Goal: Transaction & Acquisition: Purchase product/service

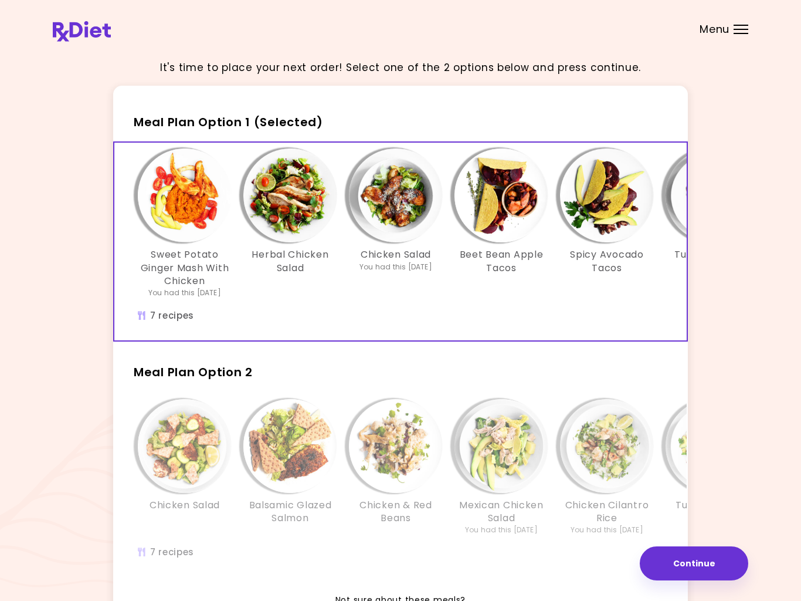
click at [450, 488] on div "Mexican Chicken Salad You had this [DATE]" at bounding box center [502, 467] width 106 height 137
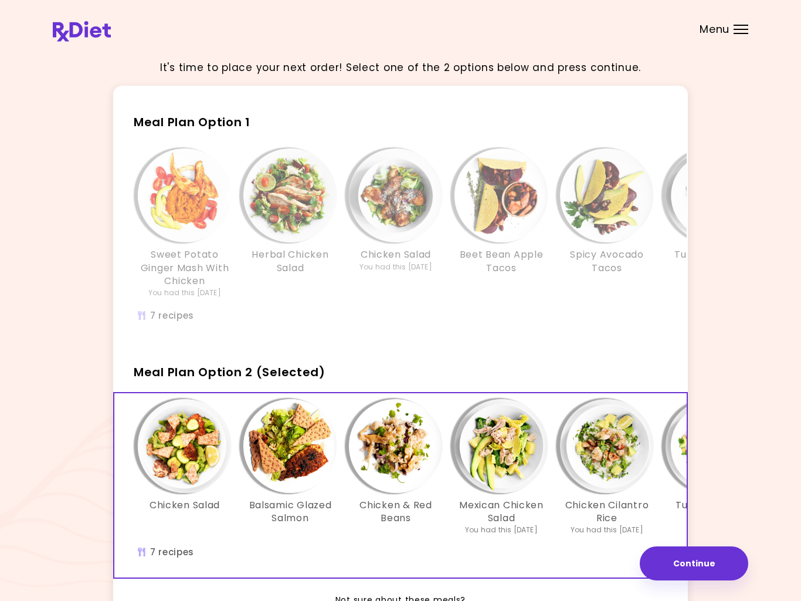
click at [427, 294] on div "Chicken Salad You had this [DATE]" at bounding box center [396, 223] width 106 height 150
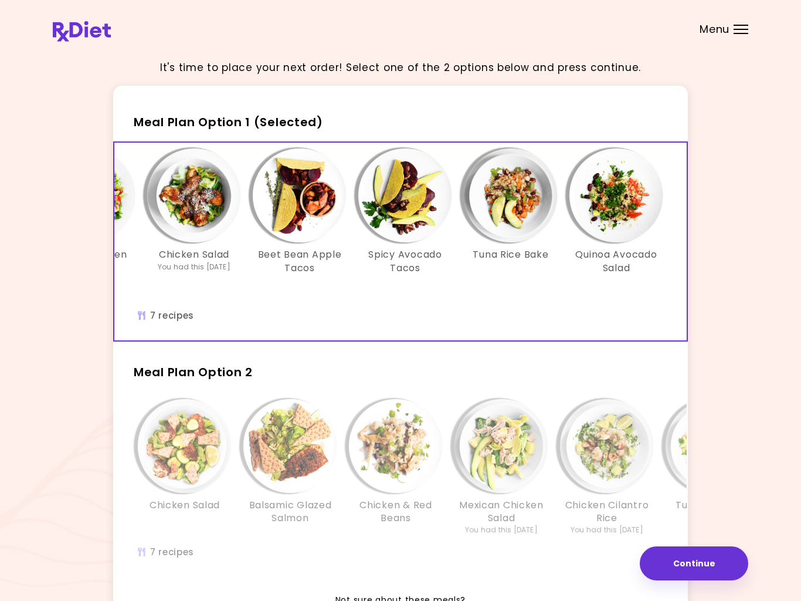
scroll to position [0, 202]
click at [410, 517] on h3 "Chicken & Red Beans" at bounding box center [396, 511] width 94 height 26
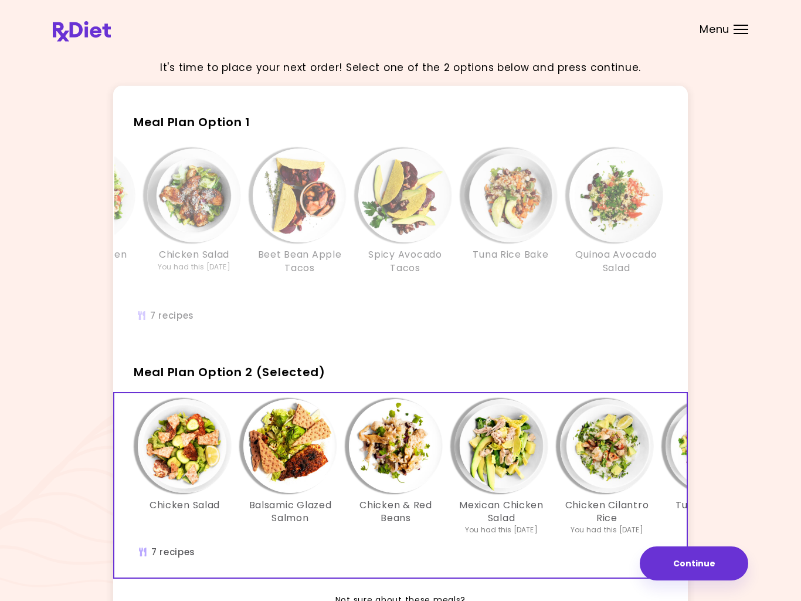
scroll to position [0, 0]
click at [683, 565] on button "Continue" at bounding box center [694, 563] width 108 height 34
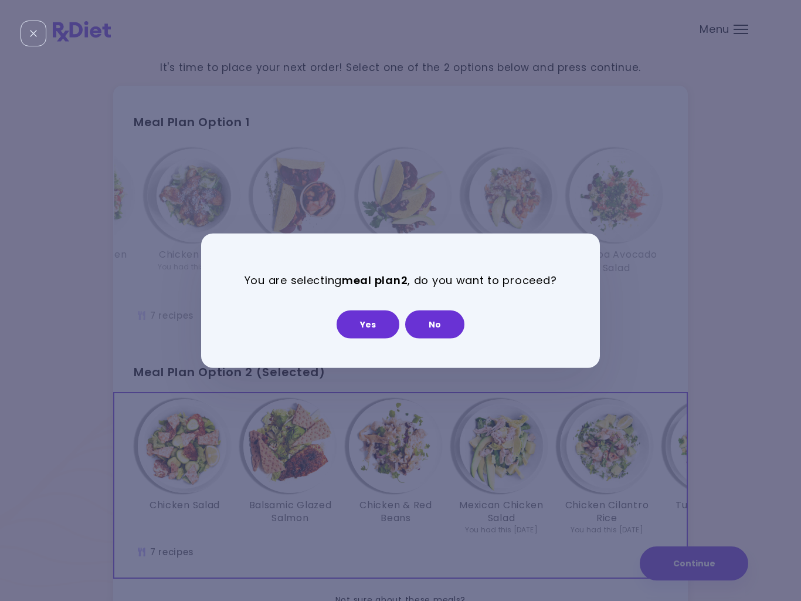
click at [376, 327] on button "Yes" at bounding box center [368, 324] width 63 height 28
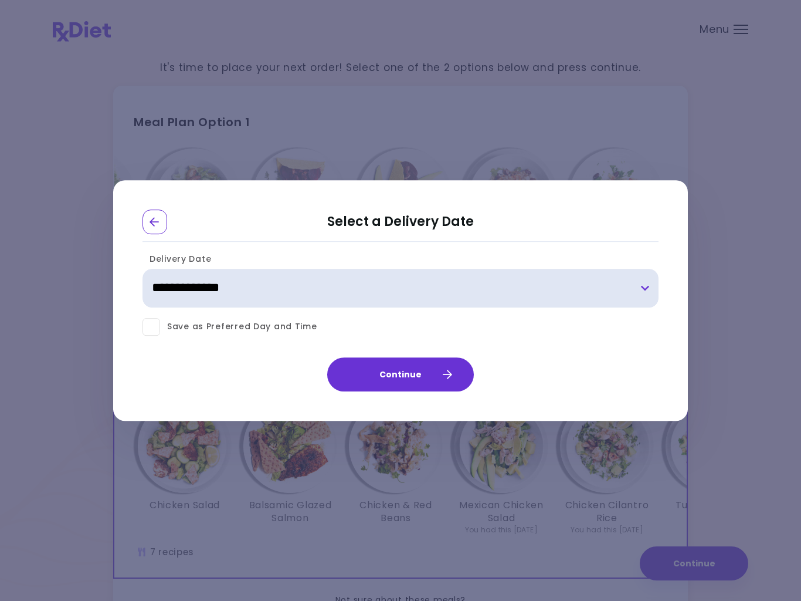
click at [645, 294] on select "**********" at bounding box center [401, 288] width 516 height 39
select select "**********"
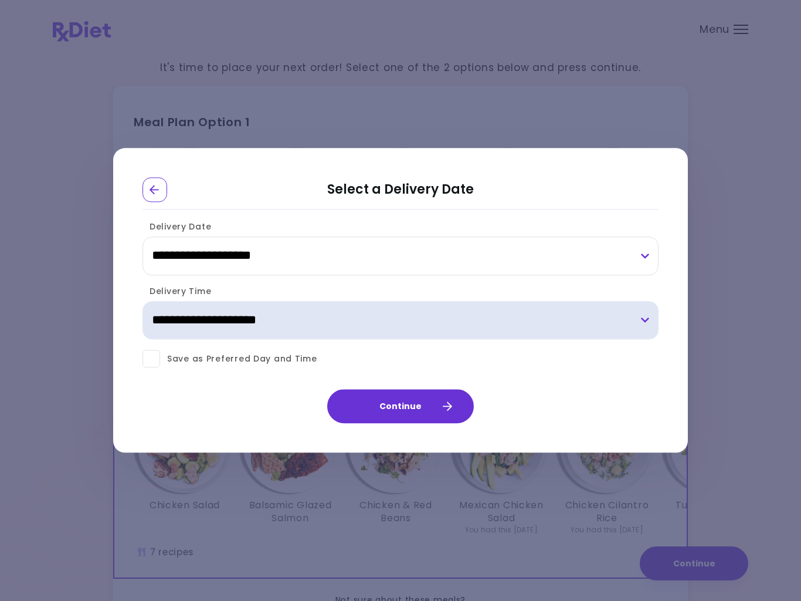
click at [643, 323] on select "**********" at bounding box center [401, 320] width 516 height 39
select select "*"
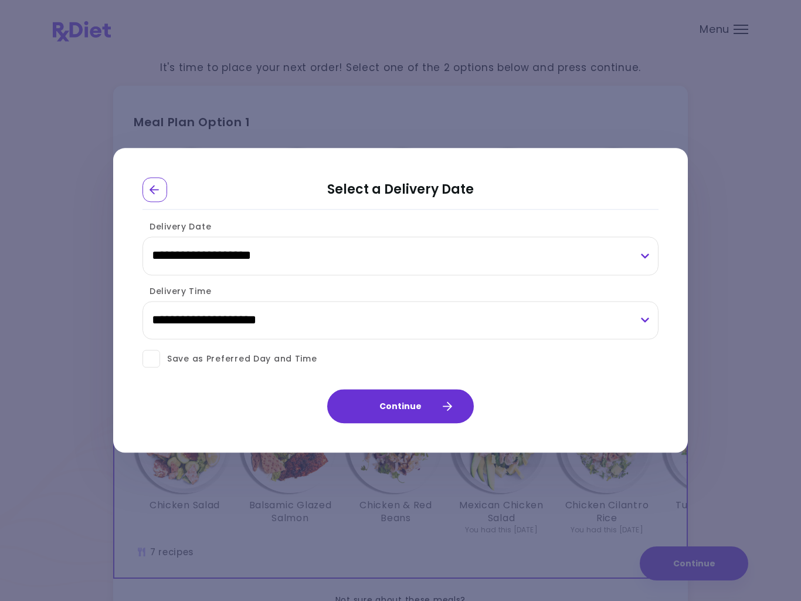
click at [423, 406] on button "Continue" at bounding box center [400, 406] width 147 height 34
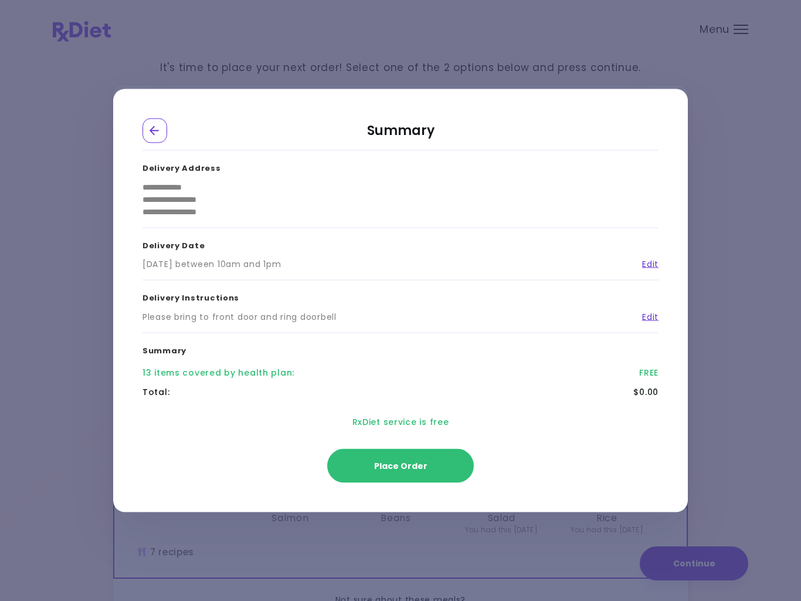
click at [422, 467] on span "Place Order" at bounding box center [400, 466] width 53 height 12
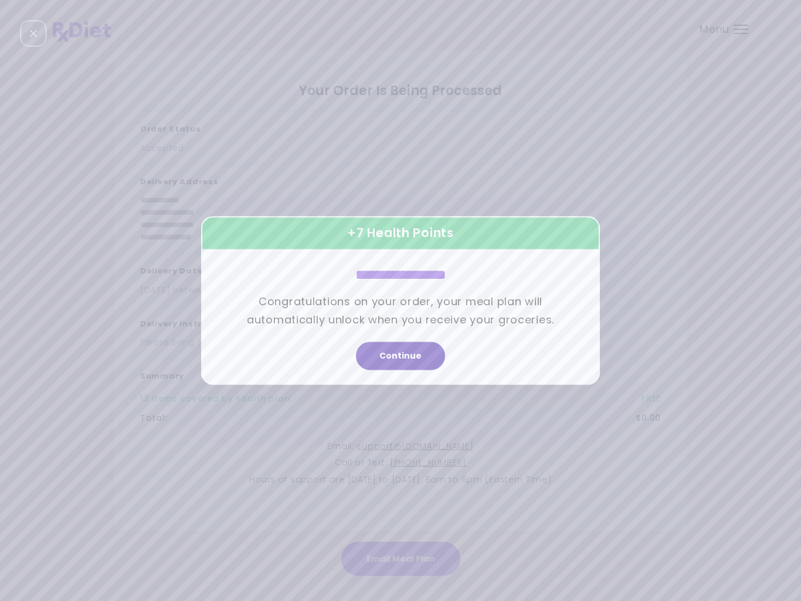
click at [382, 355] on button "Continue" at bounding box center [400, 356] width 89 height 28
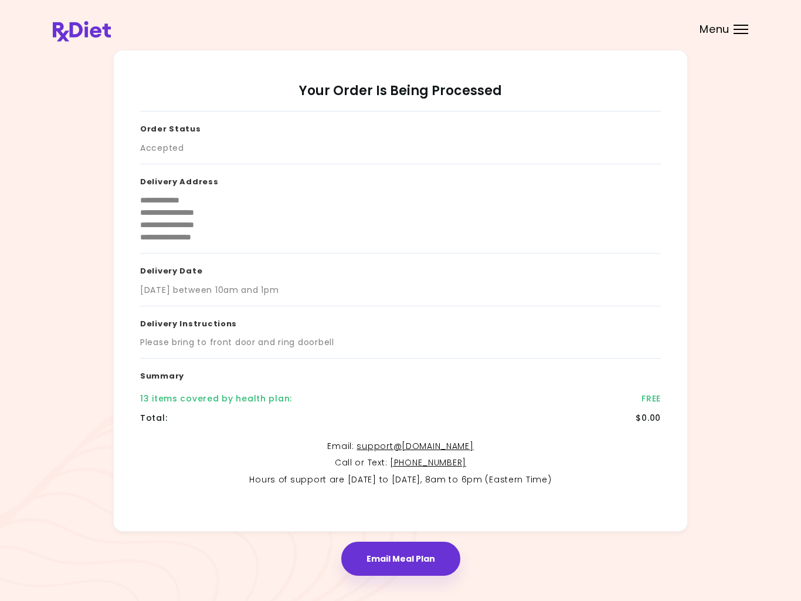
click at [48, 394] on div "**********" at bounding box center [400, 312] width 801 height 625
click at [744, 28] on div "Menu" at bounding box center [741, 29] width 15 height 9
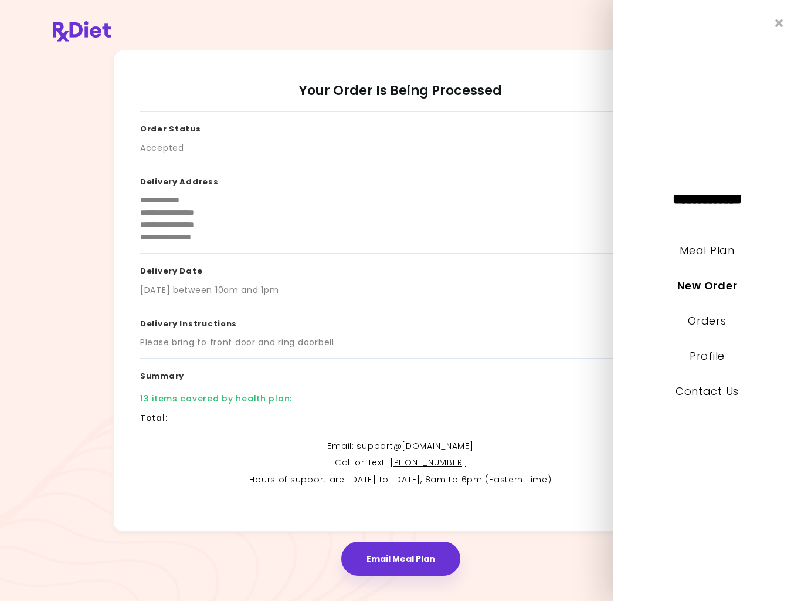
click at [434, 552] on button "Email Meal Plan" at bounding box center [400, 558] width 119 height 34
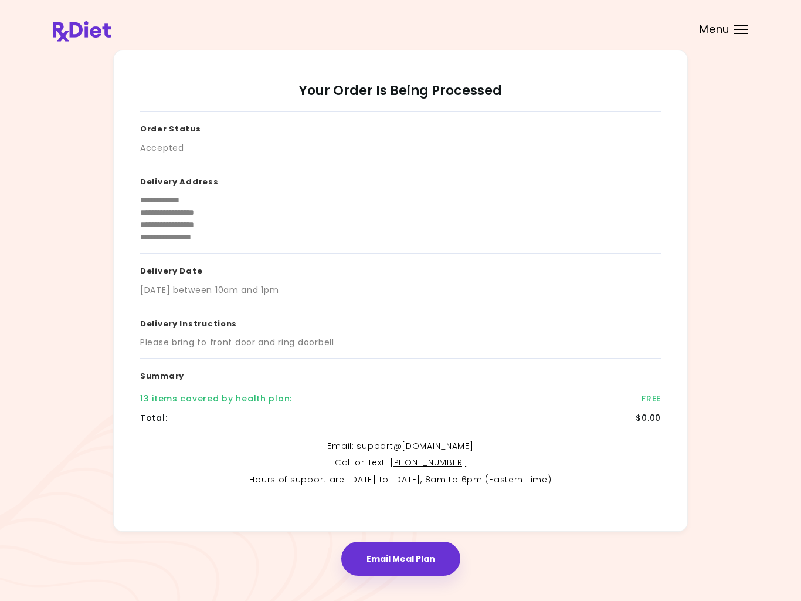
click at [420, 564] on button "Email Meal Plan" at bounding box center [400, 558] width 119 height 34
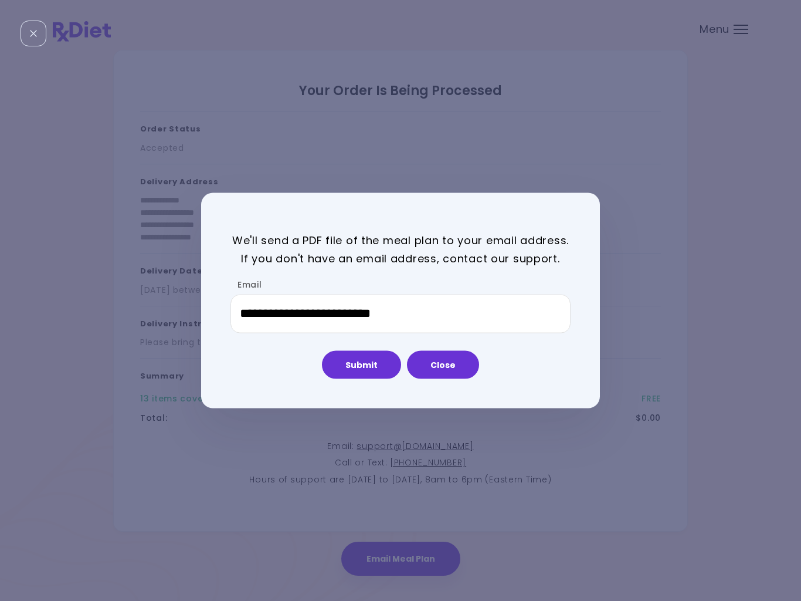
click at [371, 365] on button "Submit" at bounding box center [361, 364] width 79 height 28
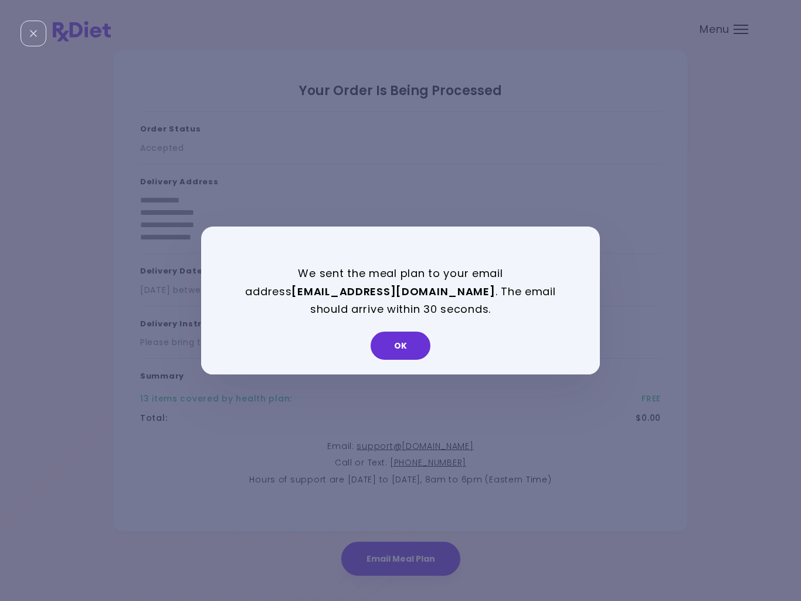
click at [413, 350] on button "OK" at bounding box center [401, 345] width 60 height 28
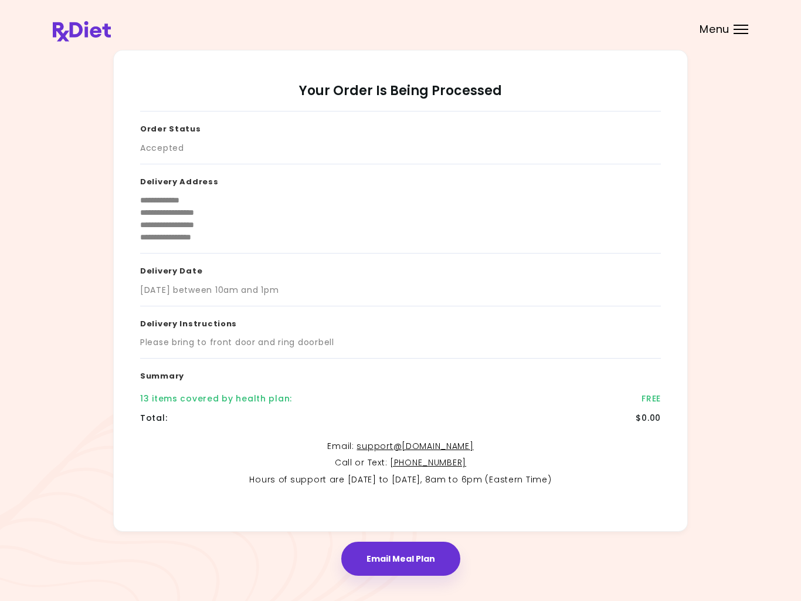
click at [743, 30] on div "Menu" at bounding box center [741, 29] width 15 height 9
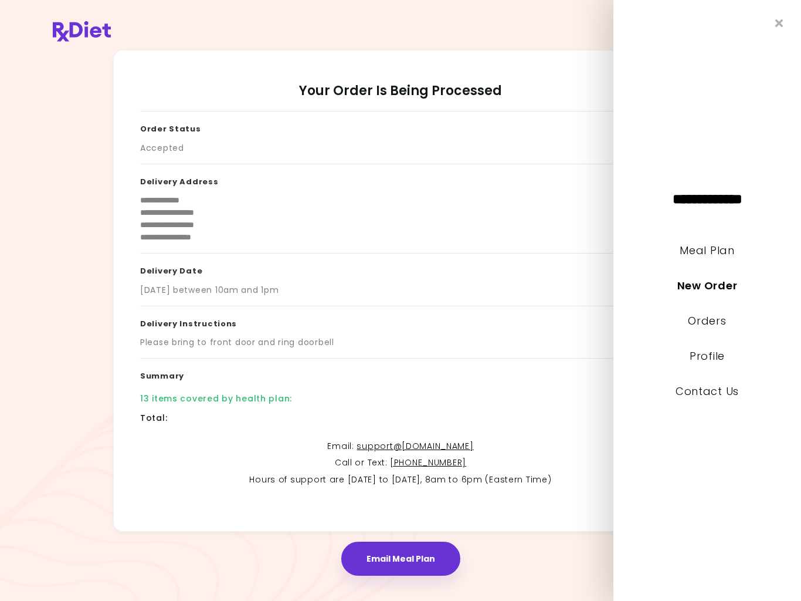
click at [718, 257] on link "Meal Plan" at bounding box center [707, 250] width 55 height 15
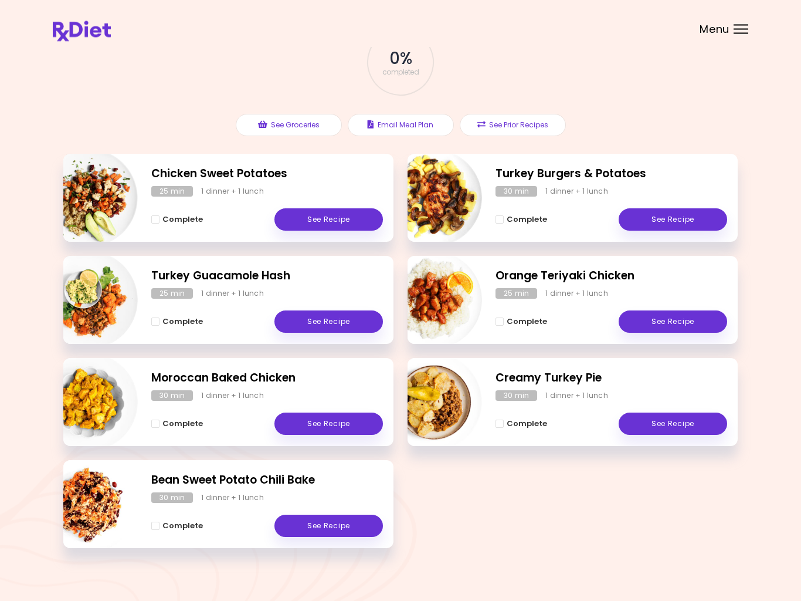
scroll to position [81, 0]
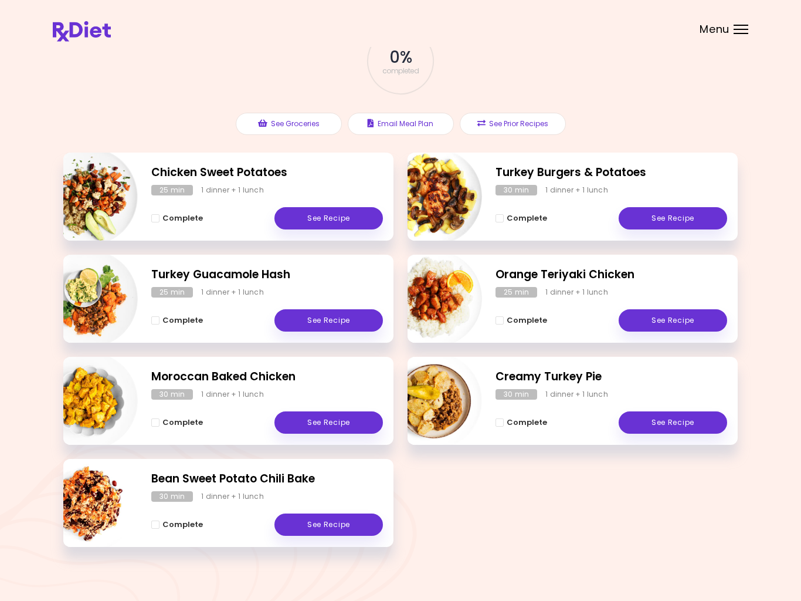
click at [687, 218] on link "See Recipe" at bounding box center [673, 218] width 108 height 22
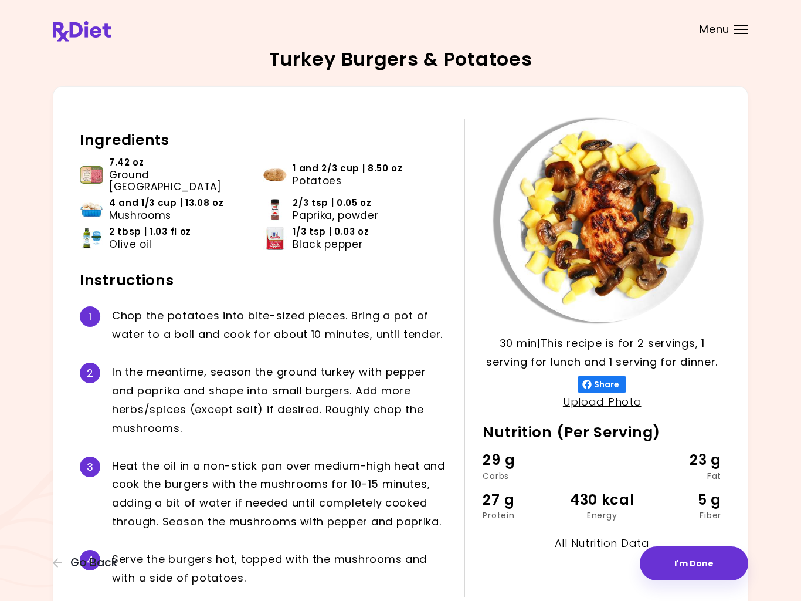
click at [697, 564] on button "I'm Done" at bounding box center [694, 563] width 108 height 34
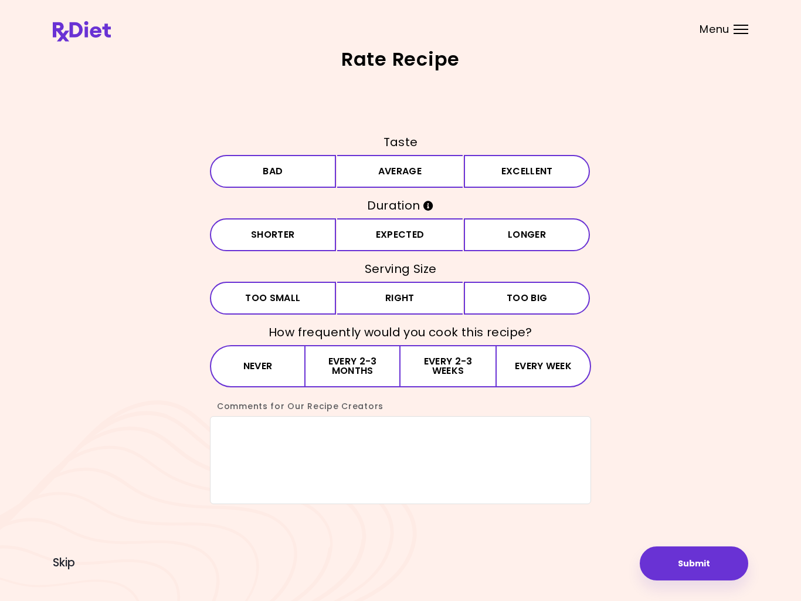
click at [534, 172] on button "Excellent" at bounding box center [527, 171] width 126 height 33
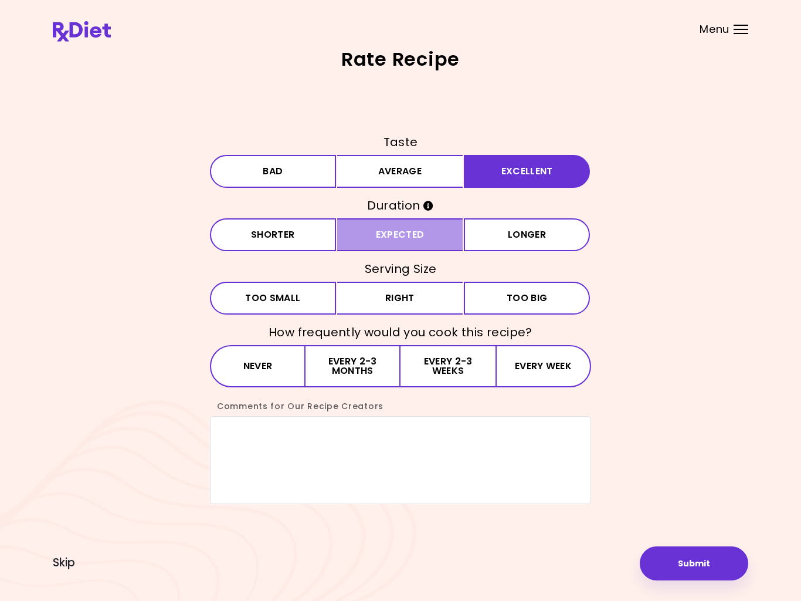
click at [420, 233] on button "Expected" at bounding box center [400, 234] width 126 height 33
click at [433, 296] on button "Right" at bounding box center [400, 298] width 126 height 33
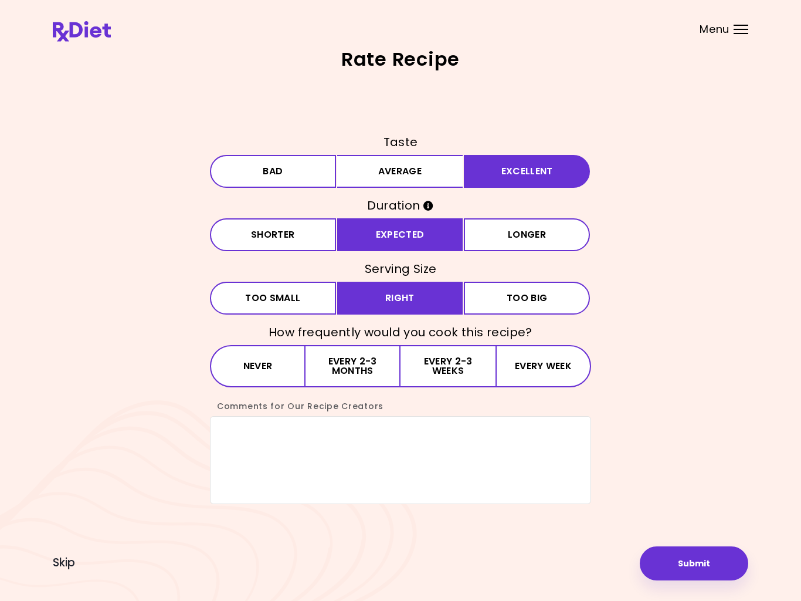
click at [445, 363] on button "Every 2-3 weeks" at bounding box center [448, 366] width 95 height 42
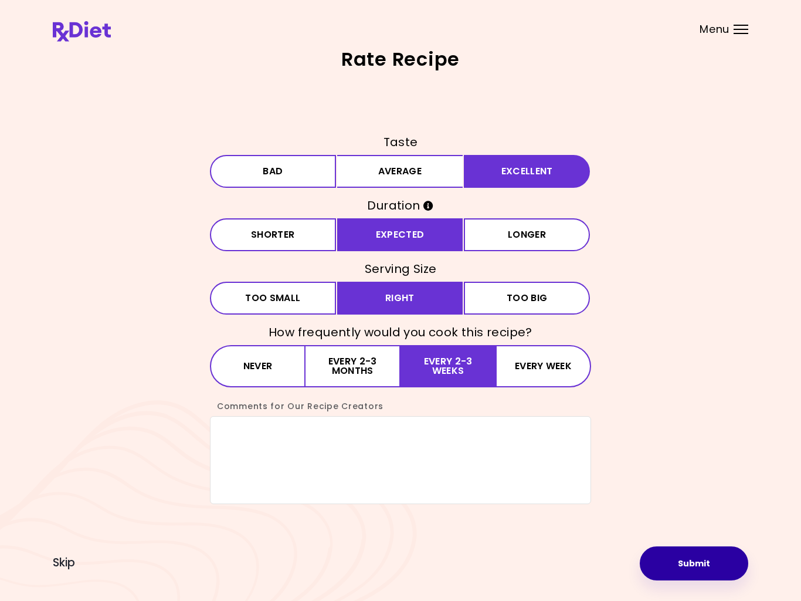
click at [698, 561] on button "Submit" at bounding box center [694, 563] width 108 height 34
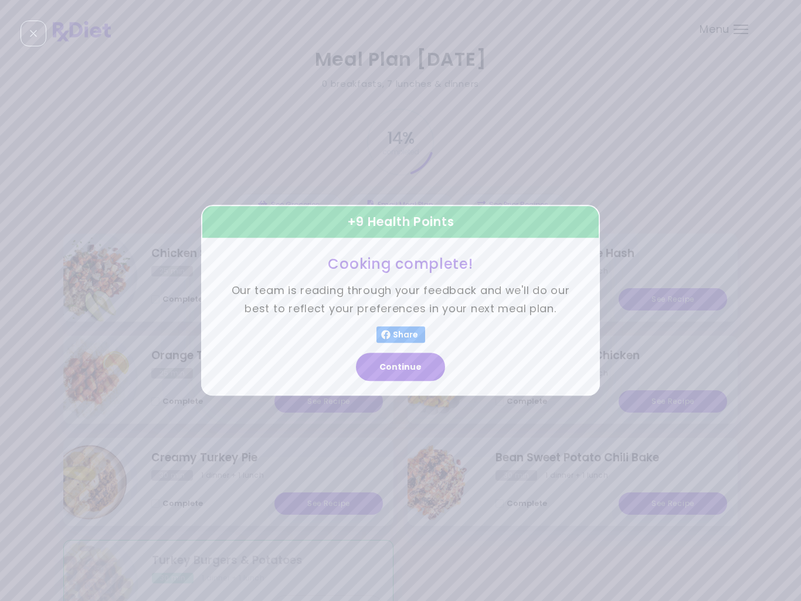
click at [419, 363] on button "Continue" at bounding box center [400, 367] width 89 height 28
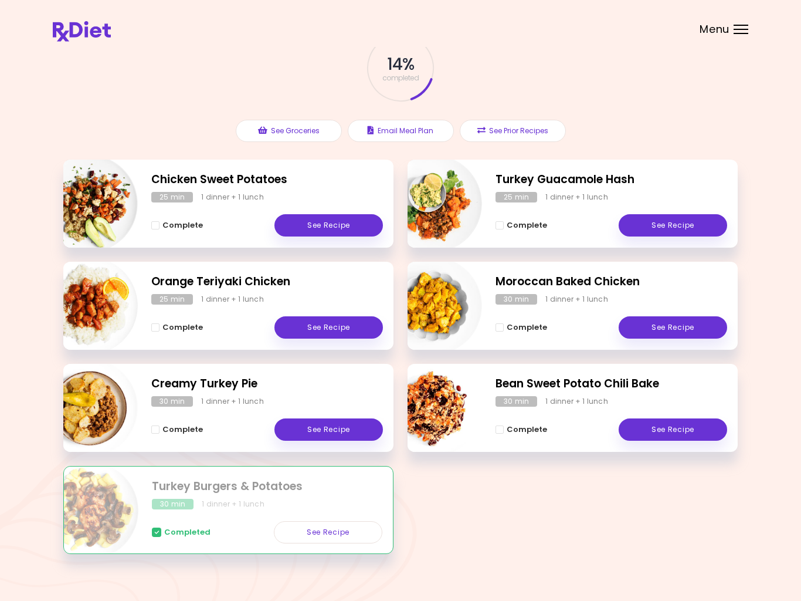
scroll to position [90, 0]
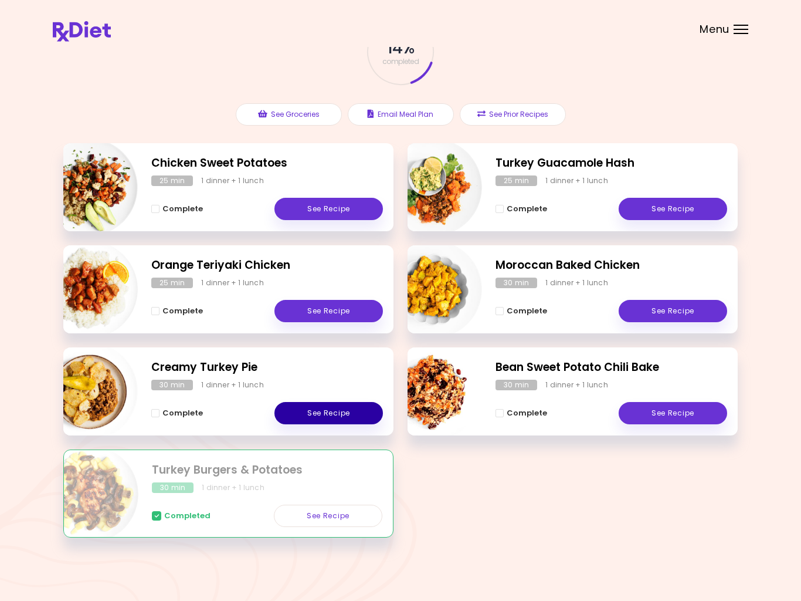
click at [330, 416] on link "See Recipe" at bounding box center [328, 413] width 108 height 22
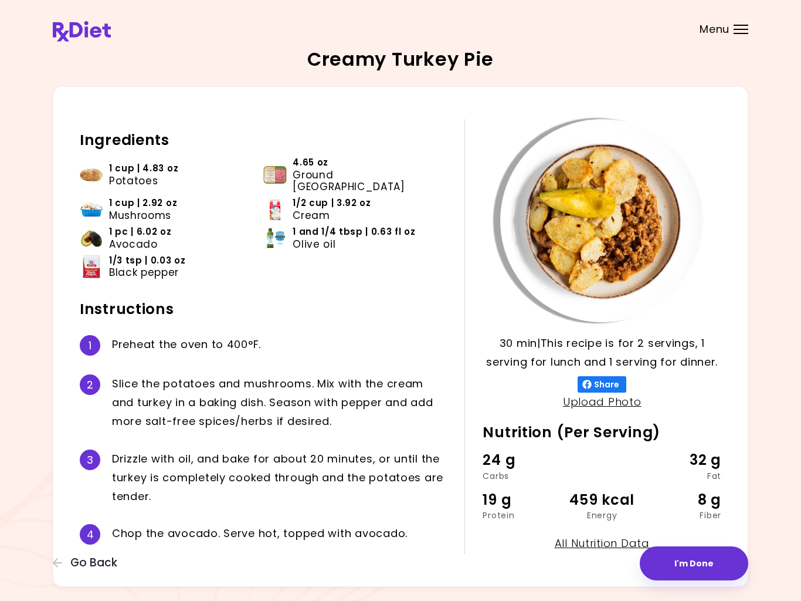
click at [62, 562] on icon "button" at bounding box center [58, 562] width 11 height 11
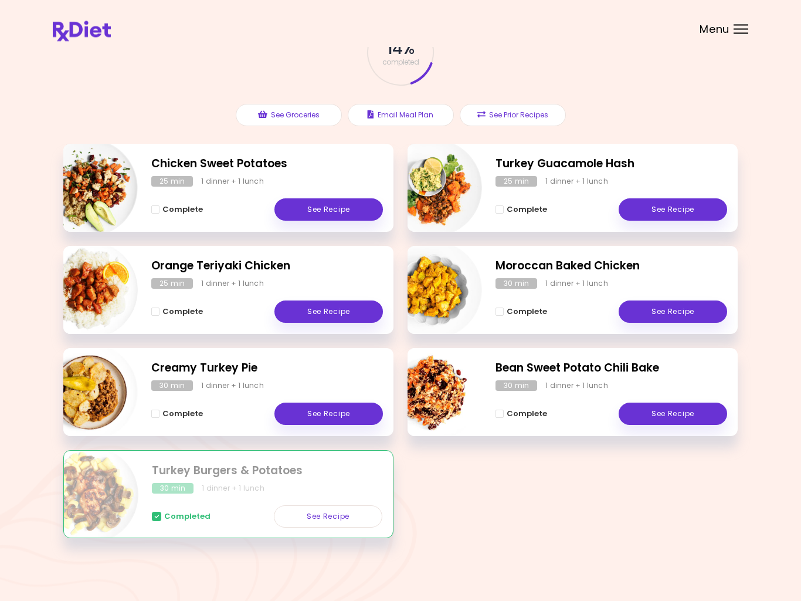
scroll to position [90, 0]
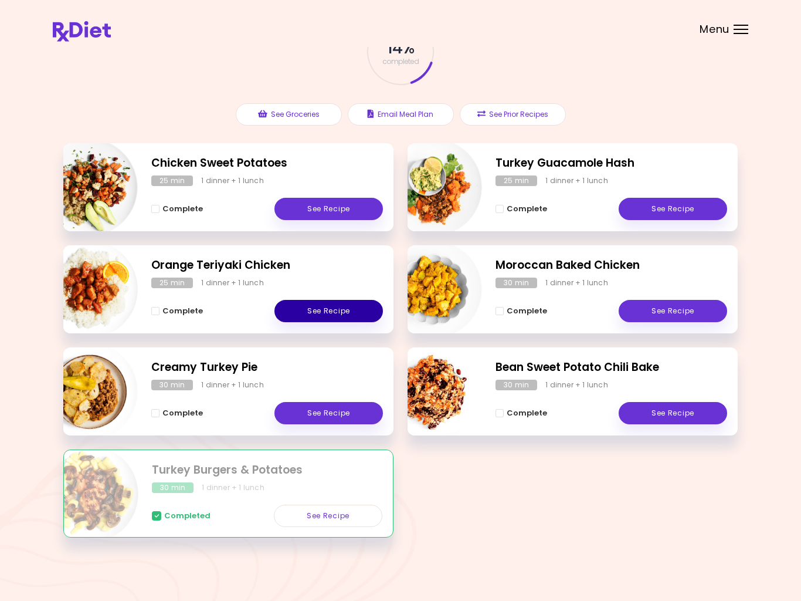
click at [337, 308] on link "See Recipe" at bounding box center [328, 311] width 108 height 22
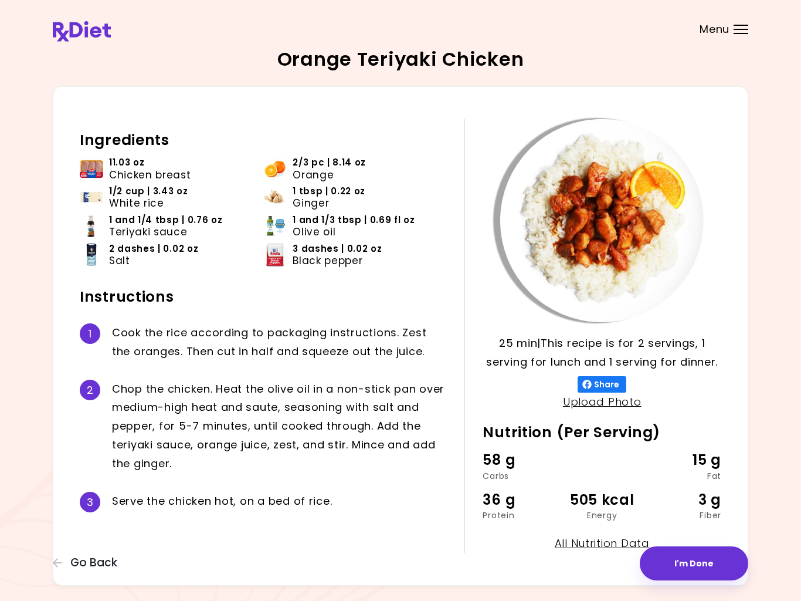
click at [5, 368] on div "Orange Teriyaki Chicken 25 min 25 min | This recipe is for 2 servings, 1 servin…" at bounding box center [400, 317] width 801 height 635
click at [79, 556] on span "Go Back" at bounding box center [93, 562] width 47 height 13
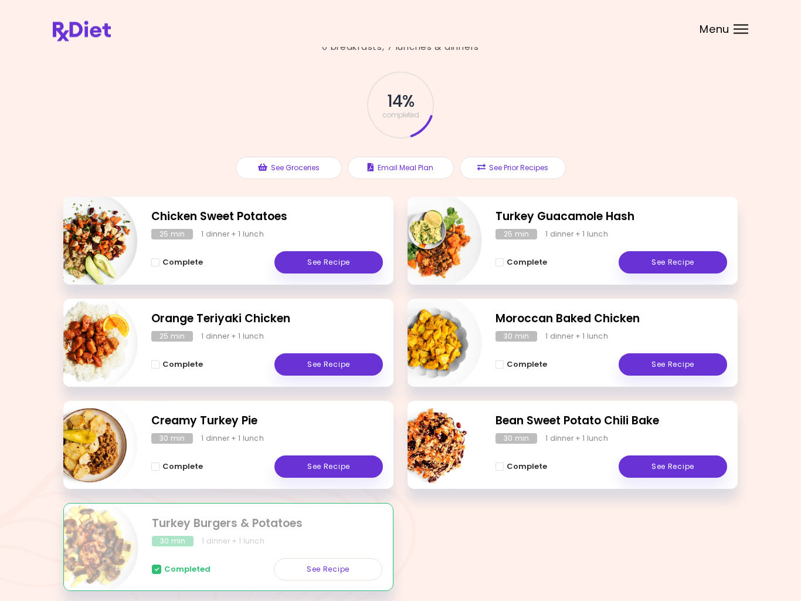
scroll to position [37, 0]
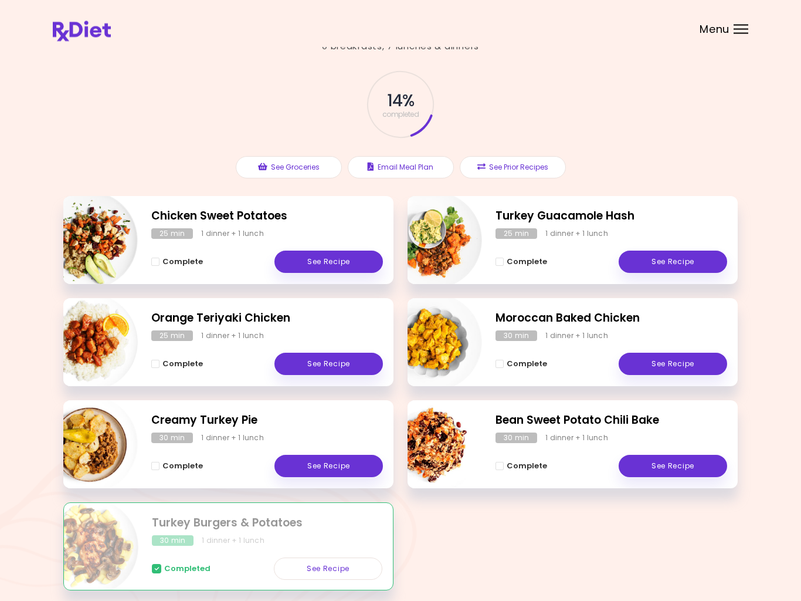
click at [680, 260] on link "See Recipe" at bounding box center [673, 262] width 108 height 22
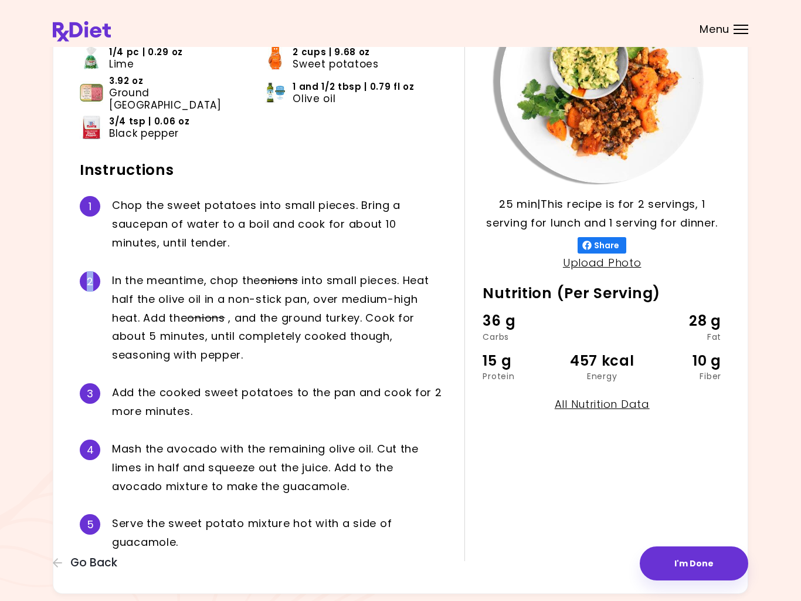
scroll to position [159, 0]
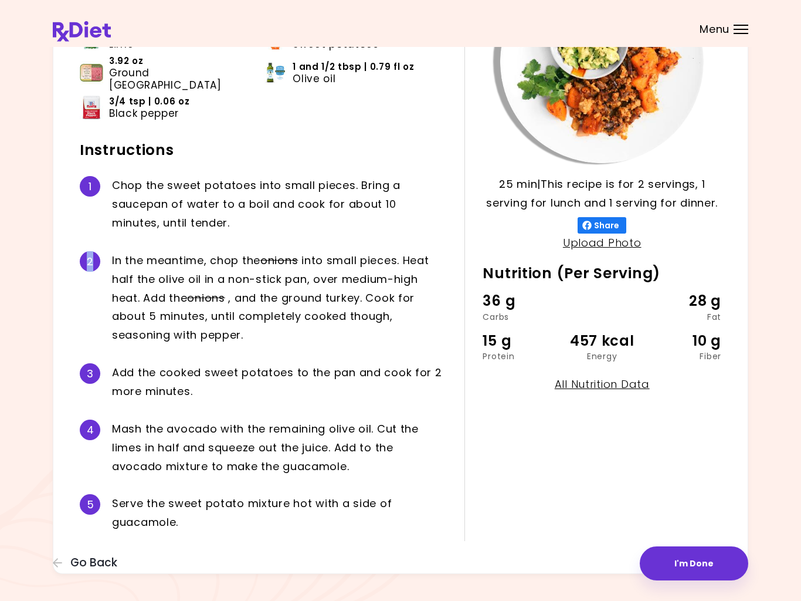
click at [768, 374] on div "Turkey Guacamole Hash 25 min 25 min | This recipe is for 2 servings, 1 serving …" at bounding box center [400, 232] width 801 height 782
click at [64, 388] on div "25 min 25 min | This recipe is for 2 servings, 1 serving for lunch and 1 servin…" at bounding box center [401, 250] width 696 height 646
